Goal: Entertainment & Leisure: Consume media (video, audio)

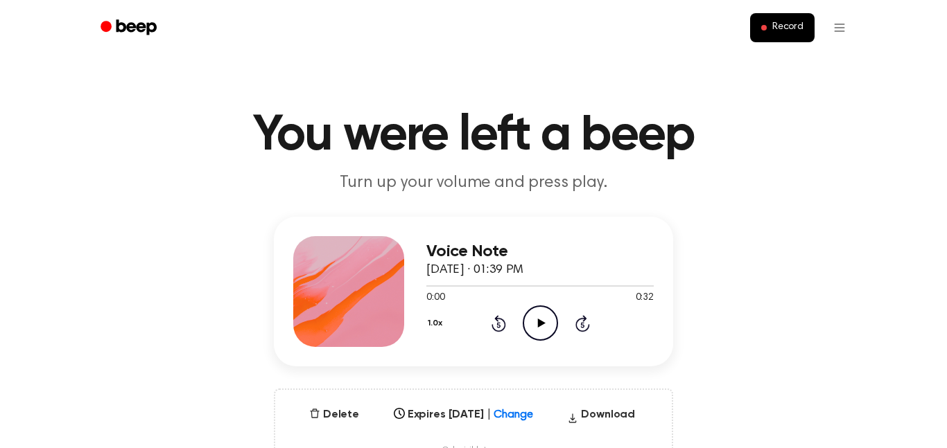
click at [543, 333] on icon "Play Audio" at bounding box center [540, 323] width 35 height 35
click at [543, 333] on icon "Pause Audio" at bounding box center [540, 323] width 35 height 35
click at [537, 314] on icon "Play Audio" at bounding box center [540, 323] width 35 height 35
click at [541, 325] on icon at bounding box center [540, 323] width 6 height 9
